Goal: Find specific page/section: Locate item on page

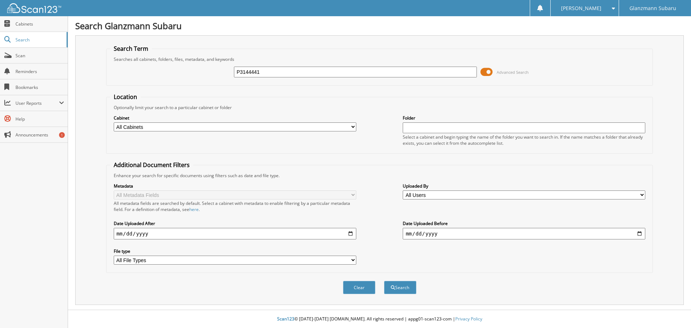
type input "P3144441"
click at [384, 281] on button "Search" at bounding box center [400, 287] width 32 height 13
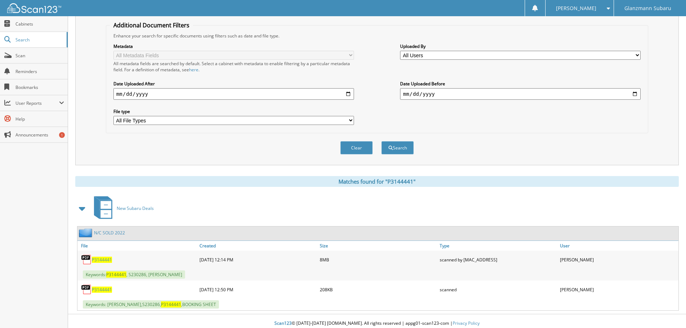
scroll to position [144, 0]
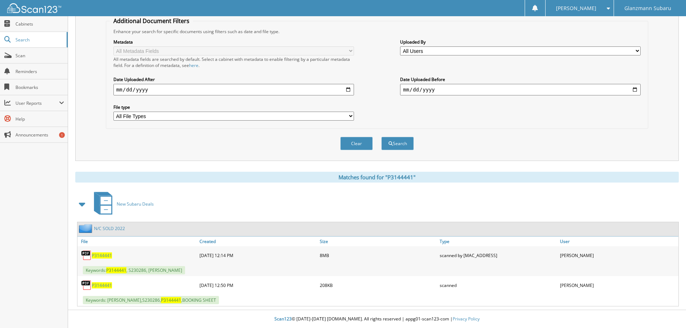
click at [104, 255] on span "P3144441" at bounding box center [102, 255] width 20 height 6
